Goal: Use online tool/utility: Utilize a website feature to perform a specific function

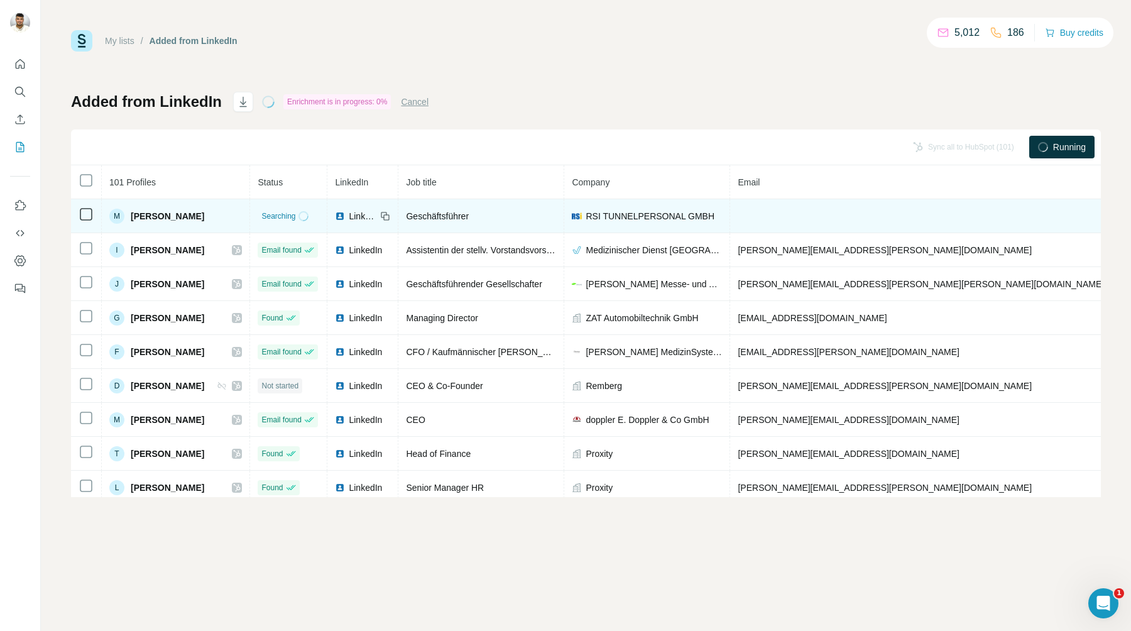
click at [157, 213] on span "[PERSON_NAME]" at bounding box center [168, 216] width 74 height 13
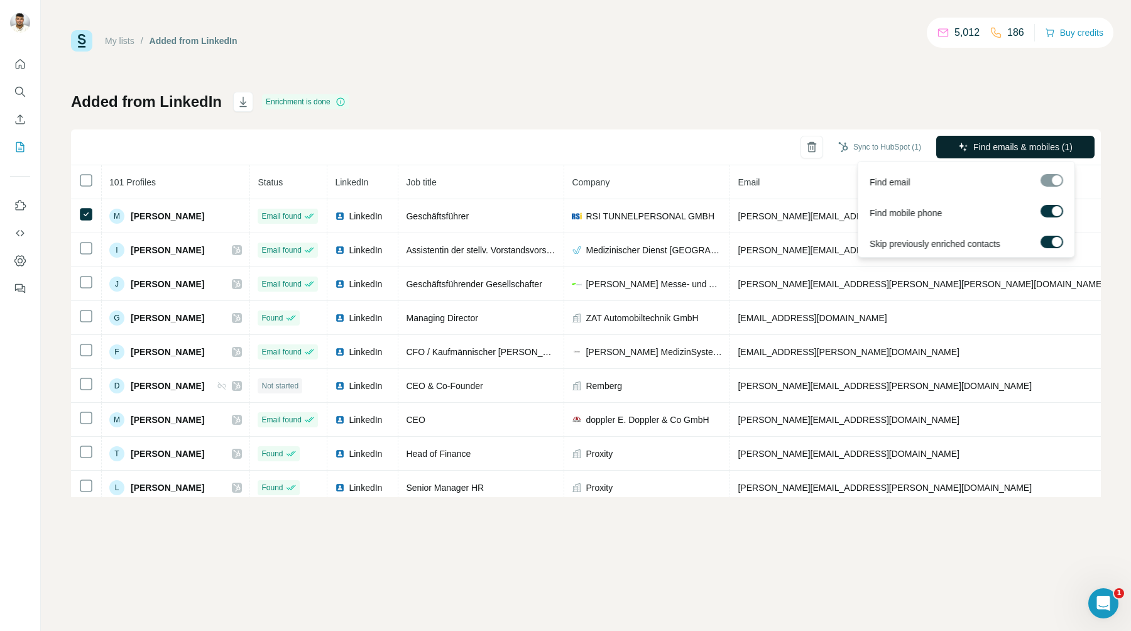
click at [1010, 145] on span "Find emails & mobiles (1)" at bounding box center [1022, 147] width 99 height 13
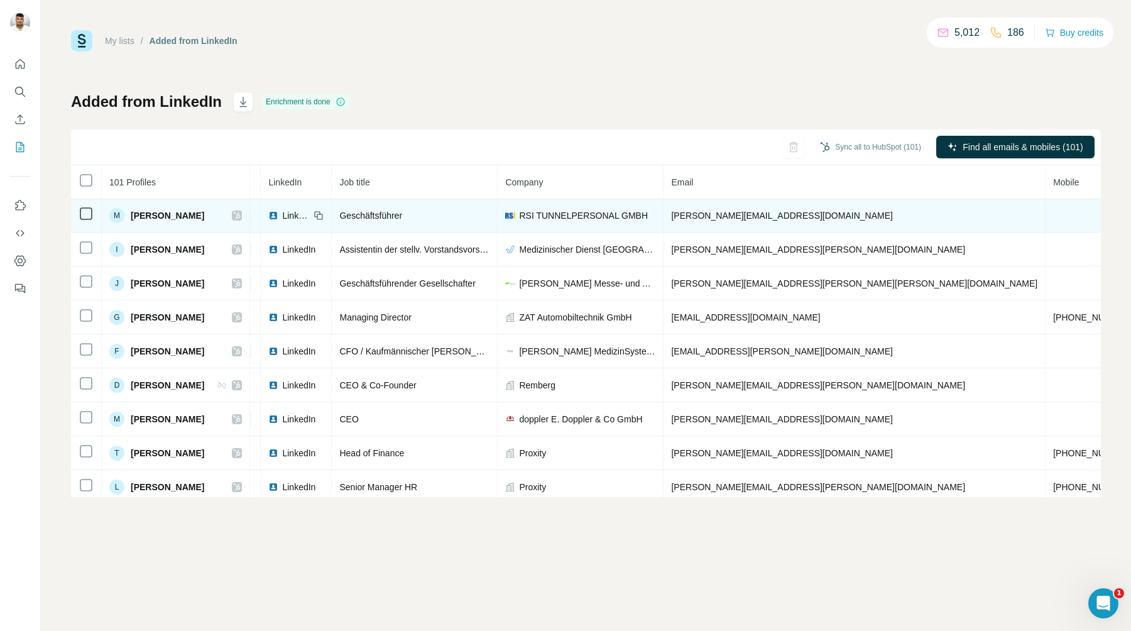
scroll to position [1, 0]
